Goal: Information Seeking & Learning: Understand process/instructions

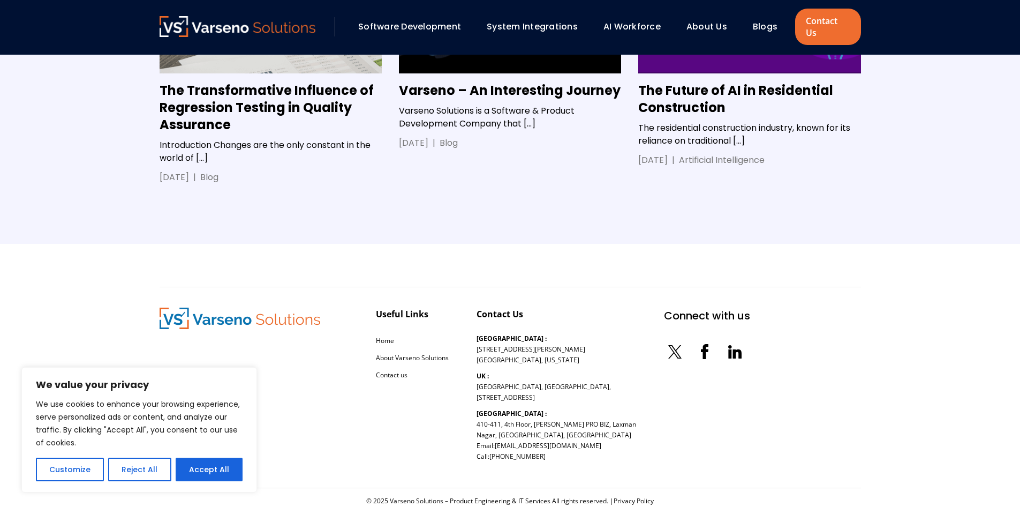
scroll to position [8030, 0]
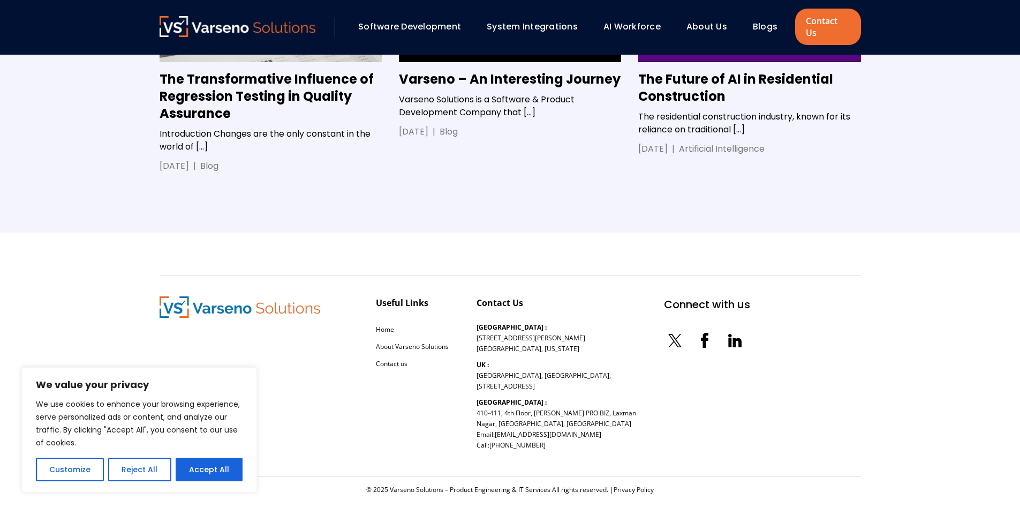
click at [325, 297] on div "Useful Links Home About Varseno Solutions Contact us Contact Us [GEOGRAPHIC_DAT…" at bounding box center [455, 376] width 591 height 160
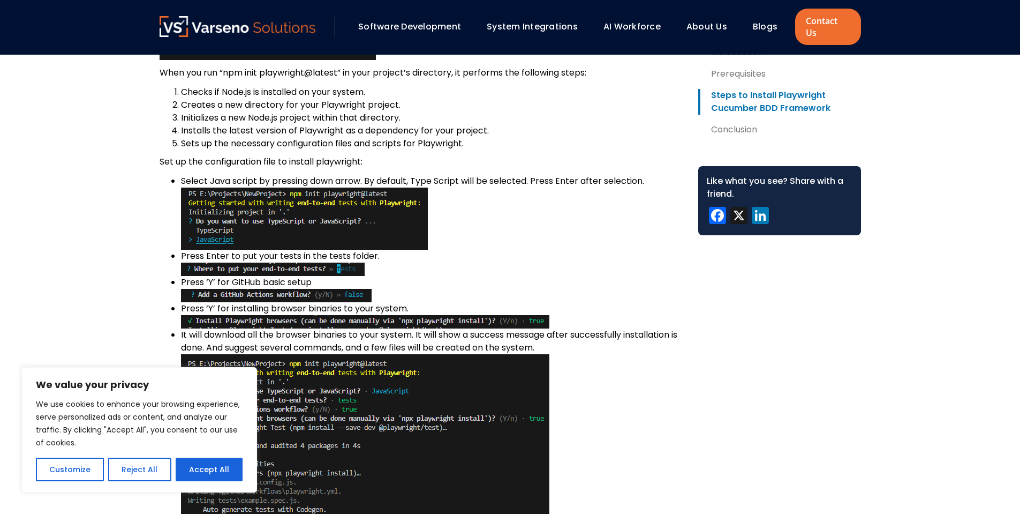
scroll to position [2378, 0]
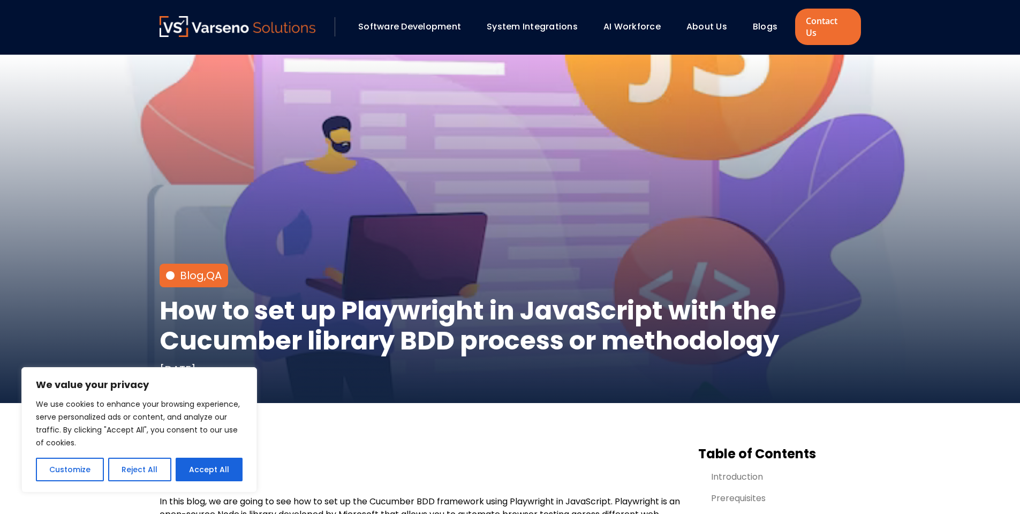
click at [145, 475] on button "Reject All" at bounding box center [139, 469] width 63 height 24
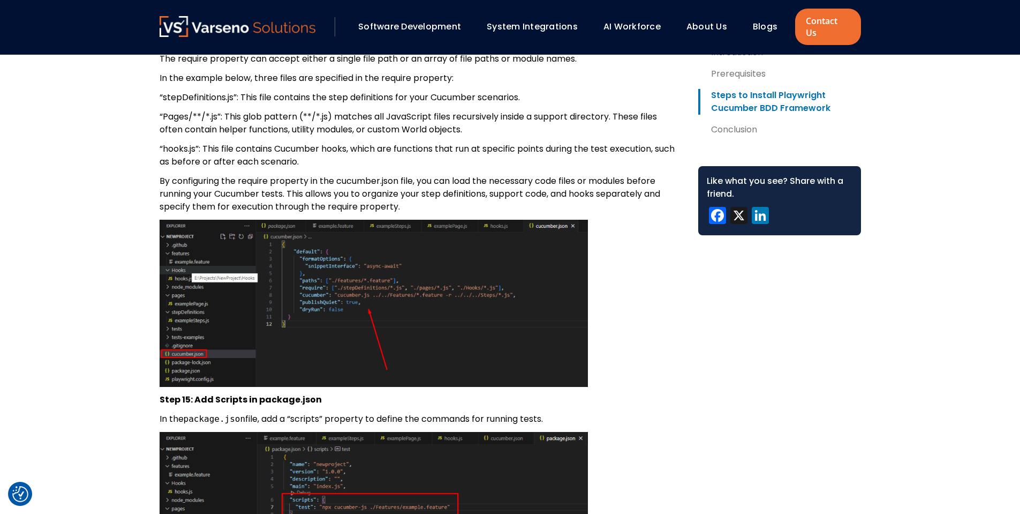
scroll to position [6404, 0]
